Goal: Information Seeking & Learning: Learn about a topic

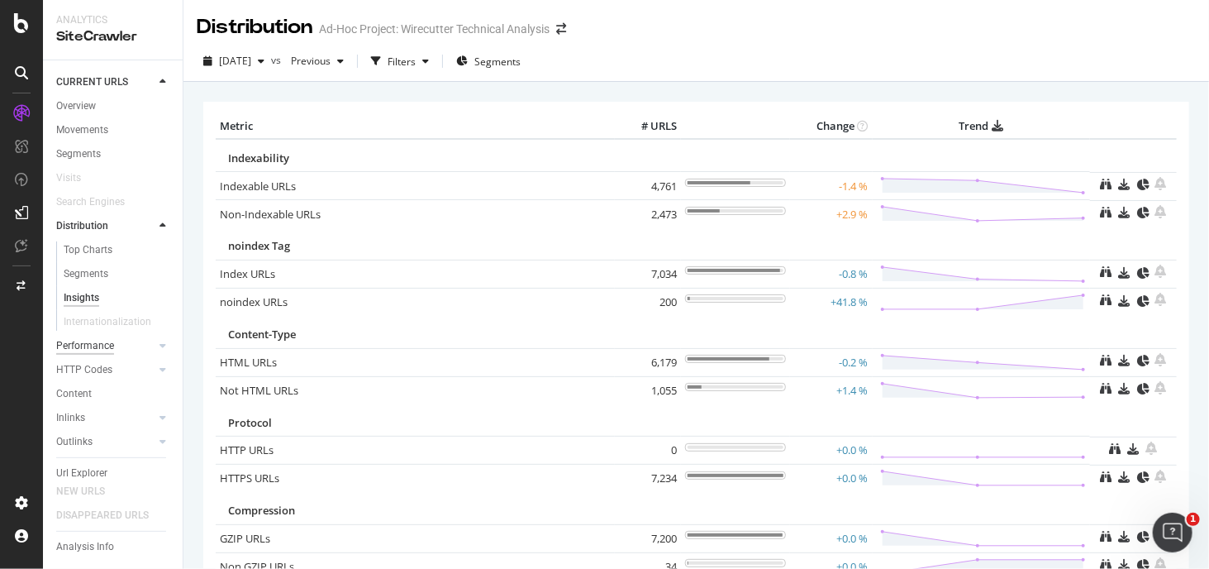
click at [99, 346] on div "Performance" at bounding box center [85, 345] width 58 height 17
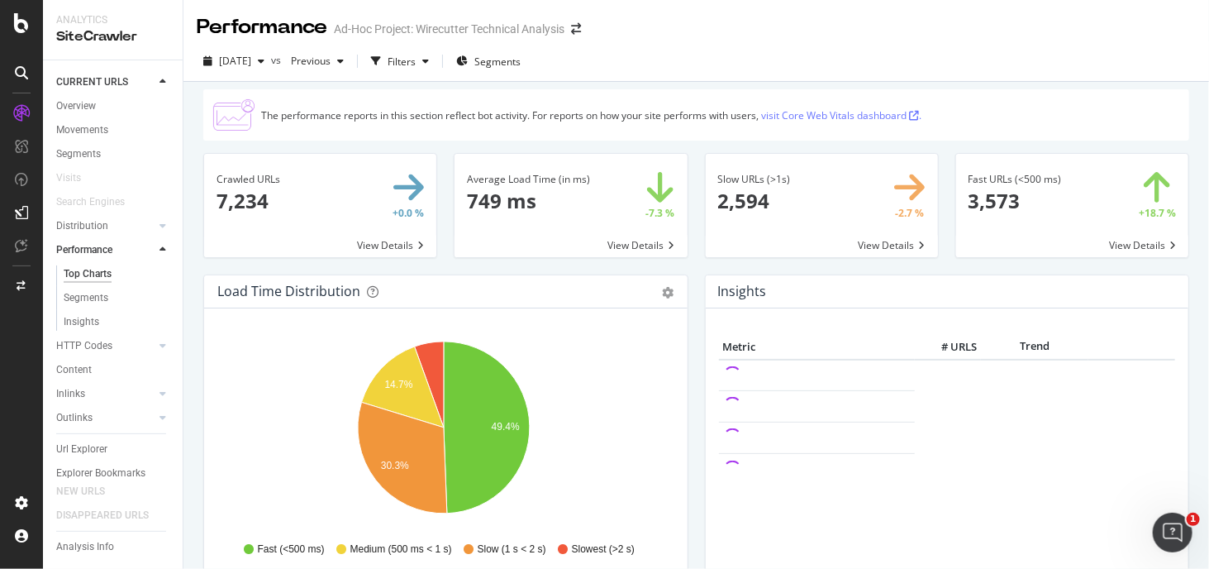
click at [801, 110] on link "visit Core Web Vitals dashboard ." at bounding box center [841, 115] width 160 height 14
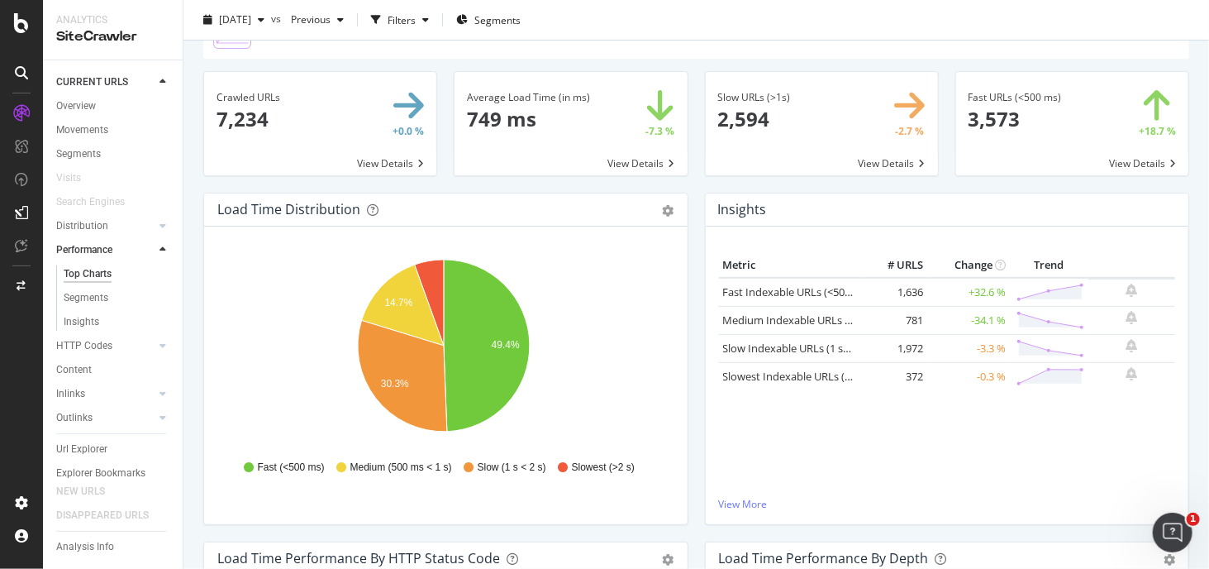
scroll to position [83, 0]
click at [126, 320] on link "Insights" at bounding box center [117, 321] width 107 height 17
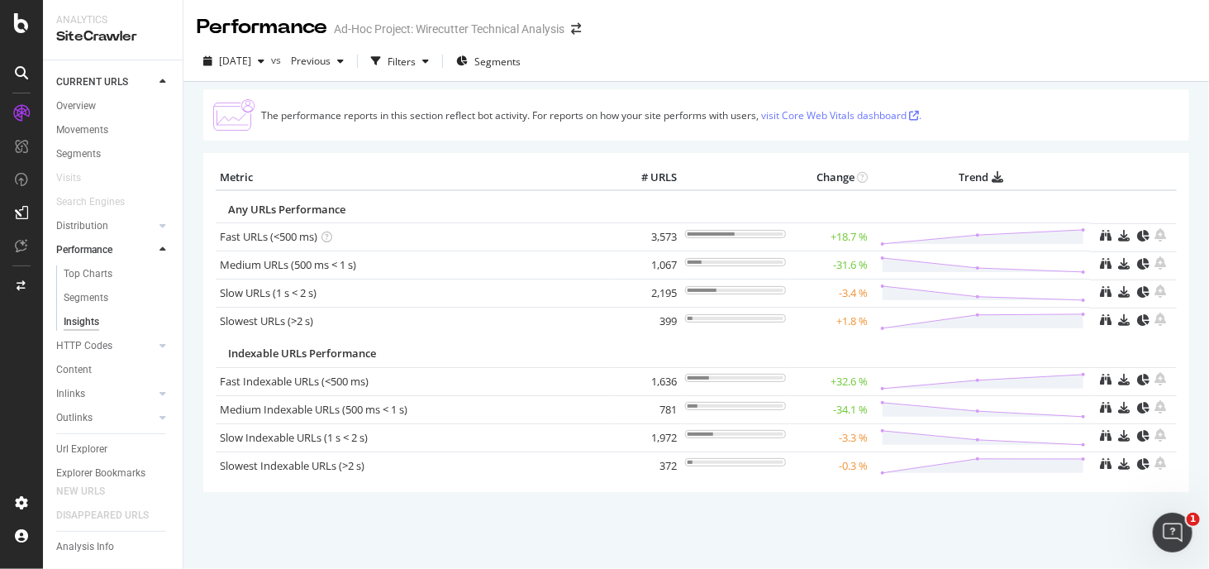
click at [122, 355] on div "HTTP Codes" at bounding box center [119, 346] width 126 height 24
click at [122, 350] on link "HTTP Codes" at bounding box center [105, 345] width 98 height 17
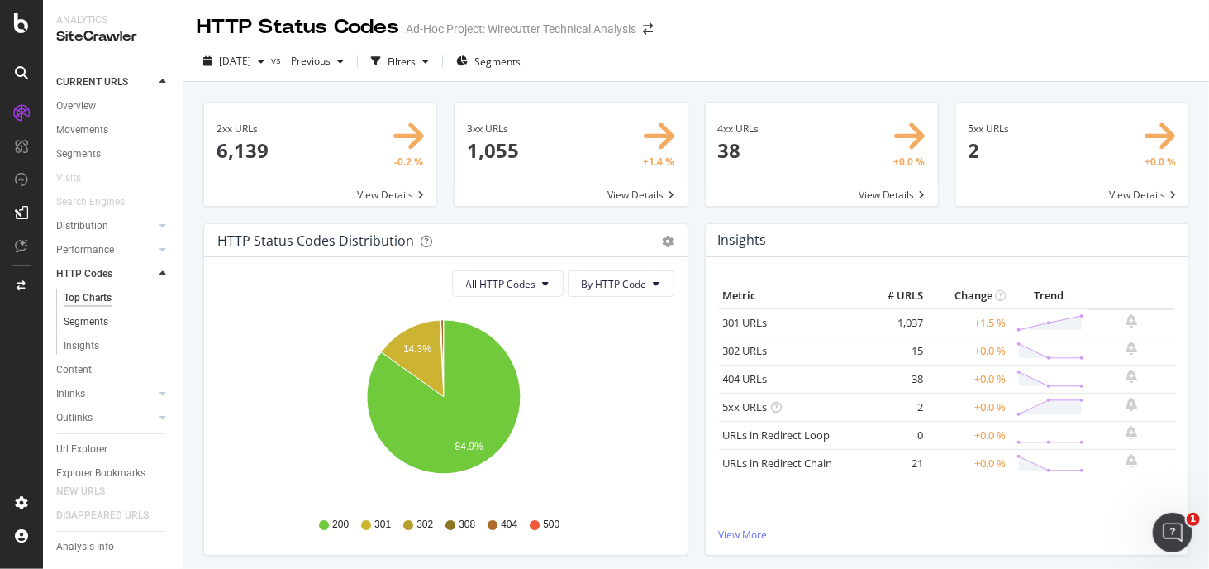
click at [110, 326] on link "Segments" at bounding box center [117, 321] width 107 height 17
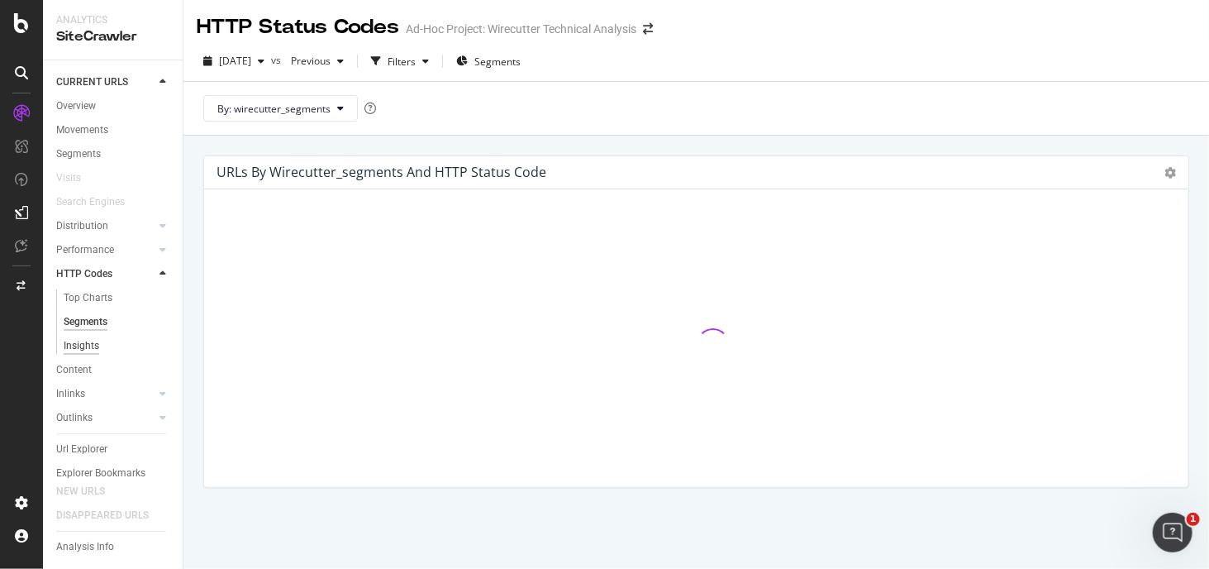
click at [96, 352] on div "Insights" at bounding box center [82, 345] width 36 height 17
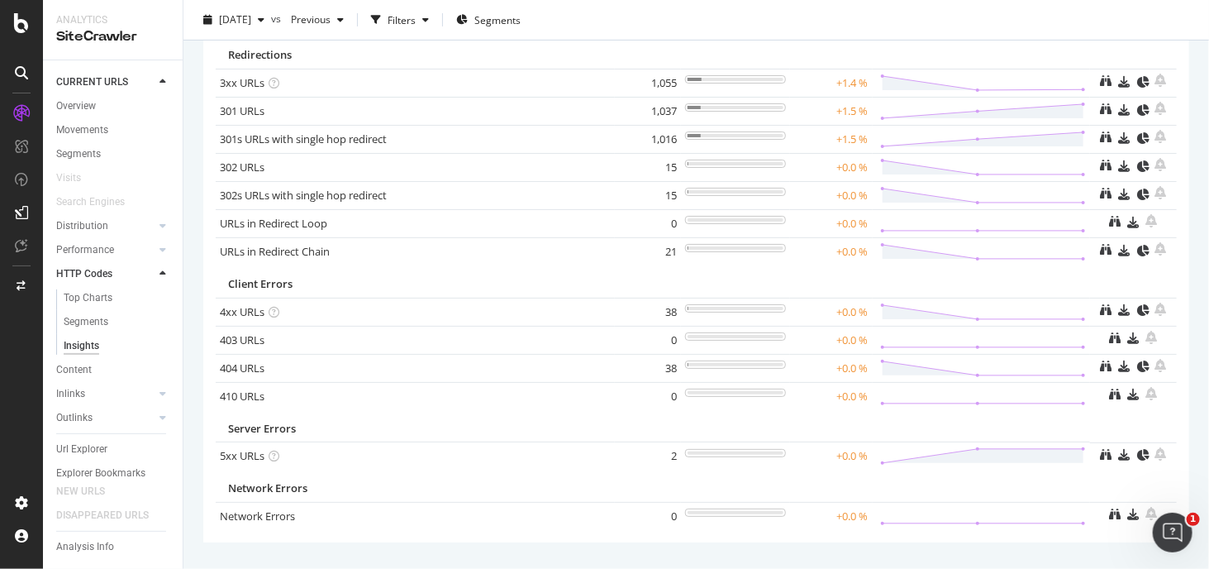
scroll to position [165, 0]
click at [101, 378] on link "Content" at bounding box center [113, 369] width 115 height 17
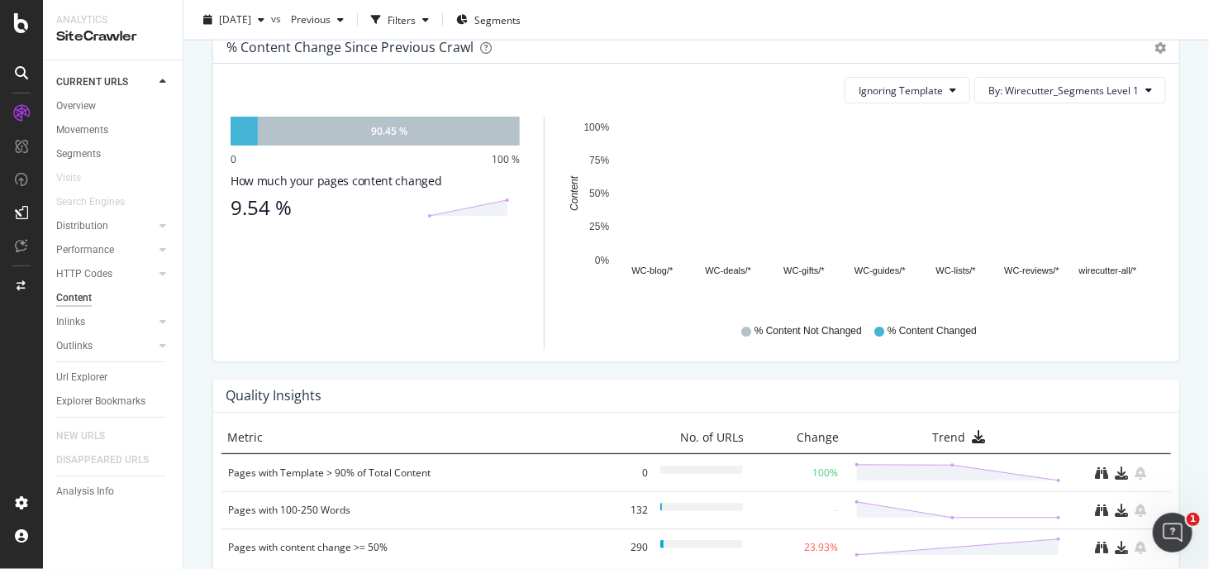
scroll to position [826, 0]
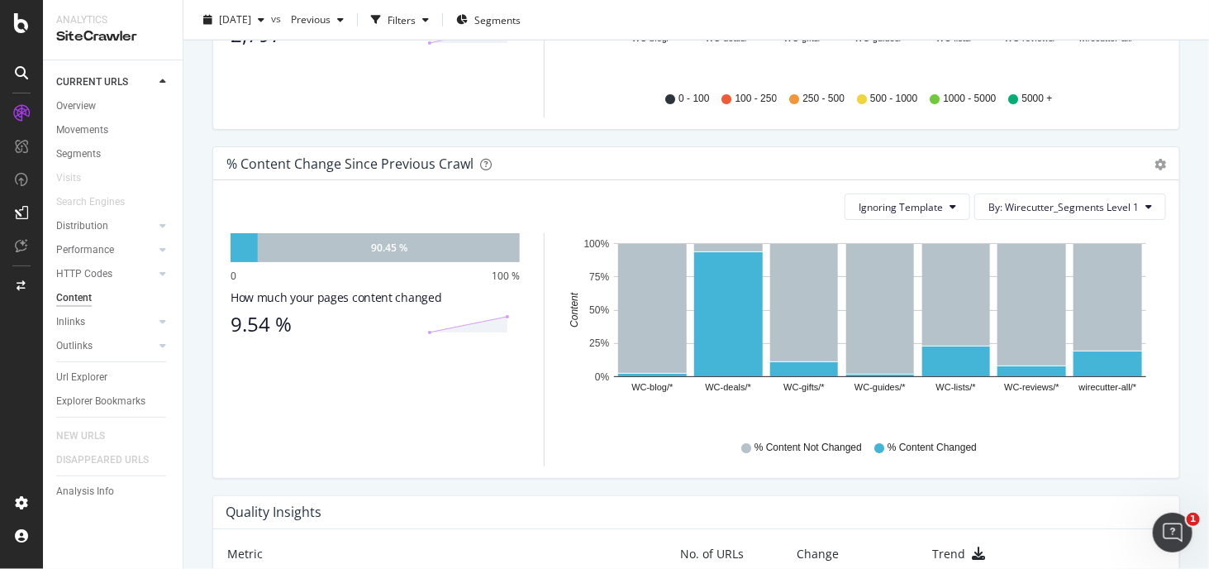
click at [115, 500] on div "Analysis Info" at bounding box center [119, 491] width 126 height 24
click at [113, 498] on link "Analysis Info" at bounding box center [113, 491] width 115 height 17
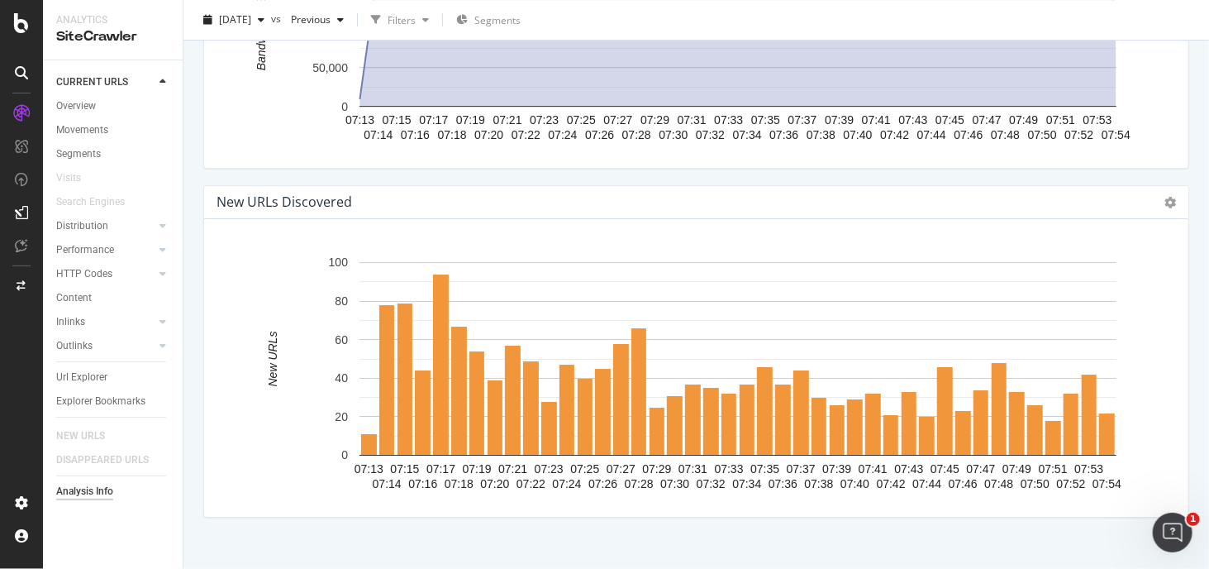
scroll to position [2367, 0]
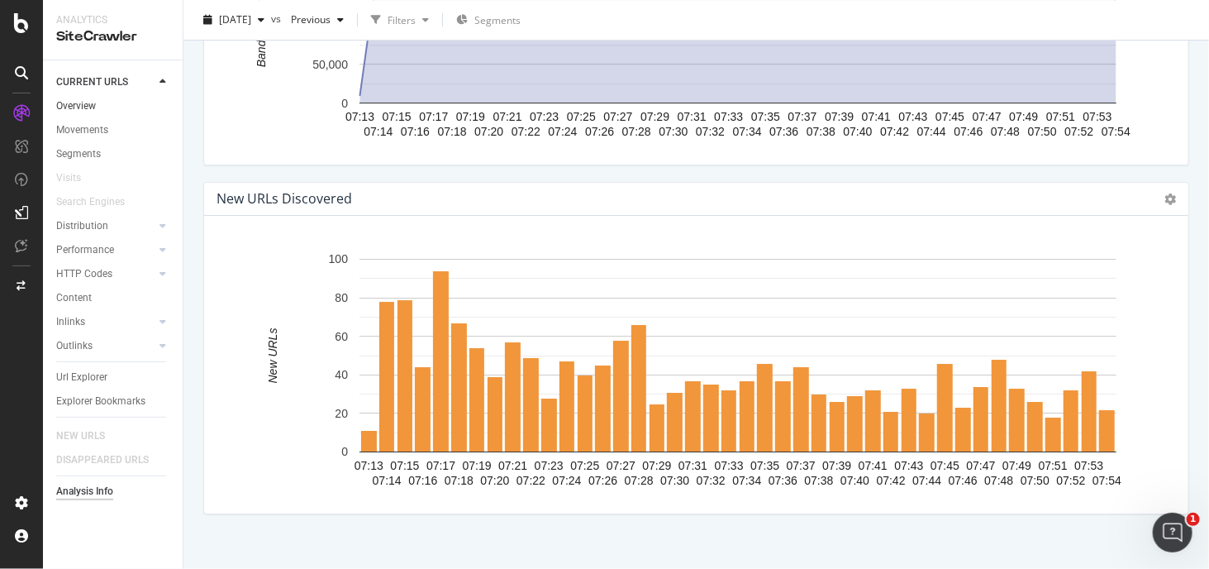
click at [134, 107] on link "Overview" at bounding box center [113, 106] width 115 height 17
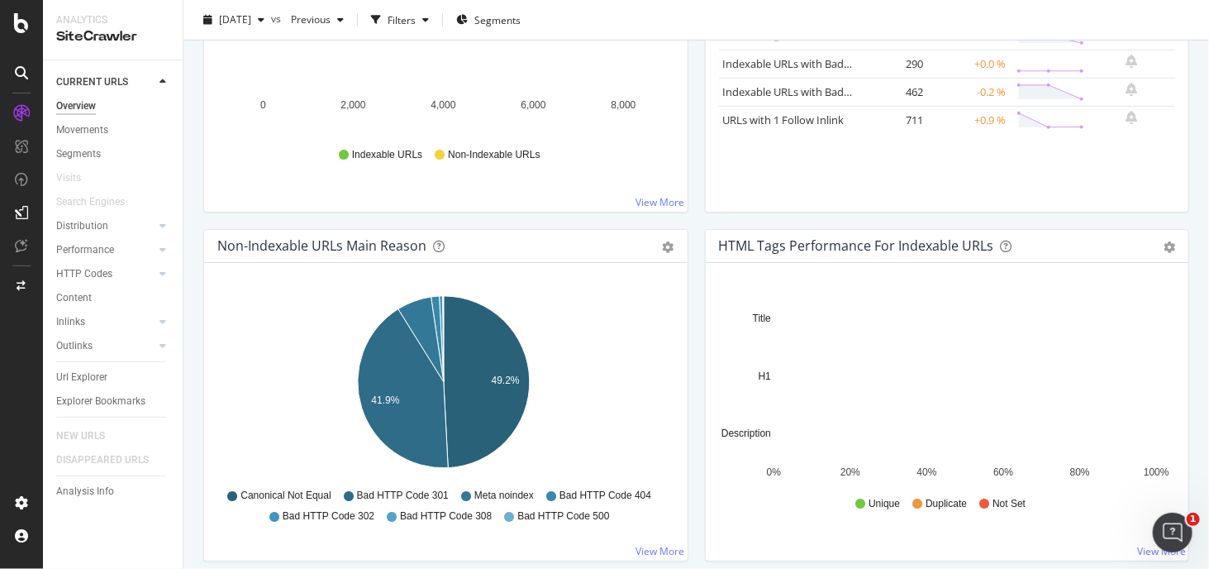
scroll to position [418, 0]
